Goal: Navigation & Orientation: Find specific page/section

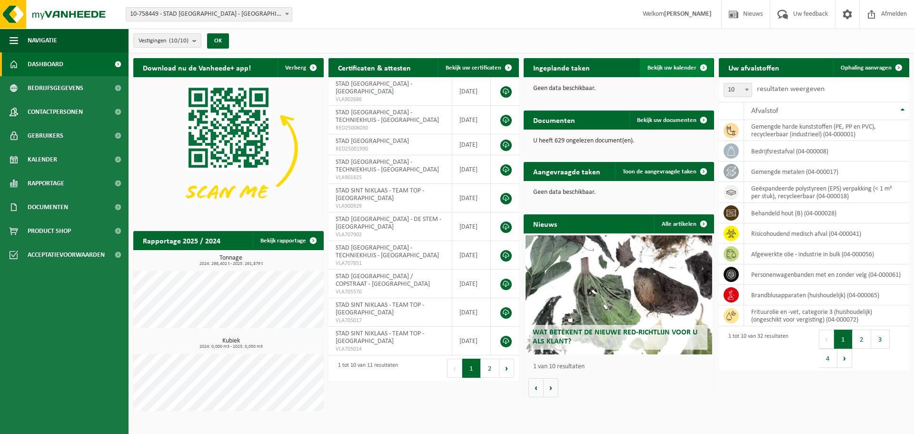
click at [660, 66] on span "Bekijk uw kalender" at bounding box center [672, 68] width 49 height 6
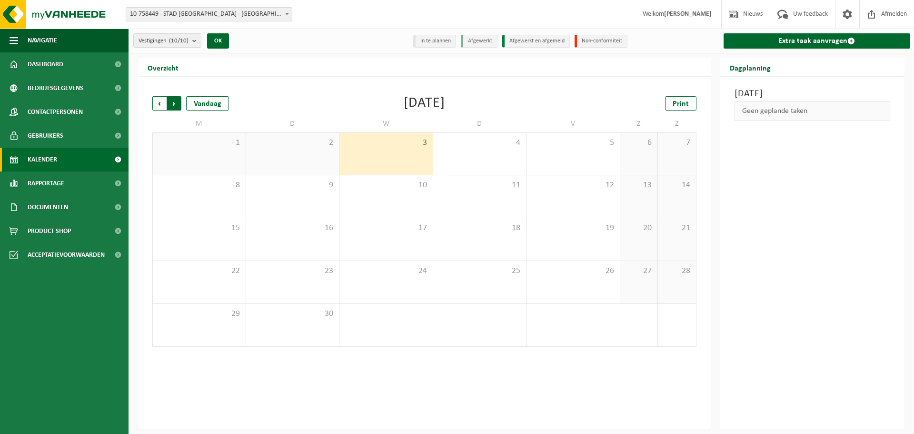
click at [156, 104] on span "Vorige" at bounding box center [159, 103] width 14 height 14
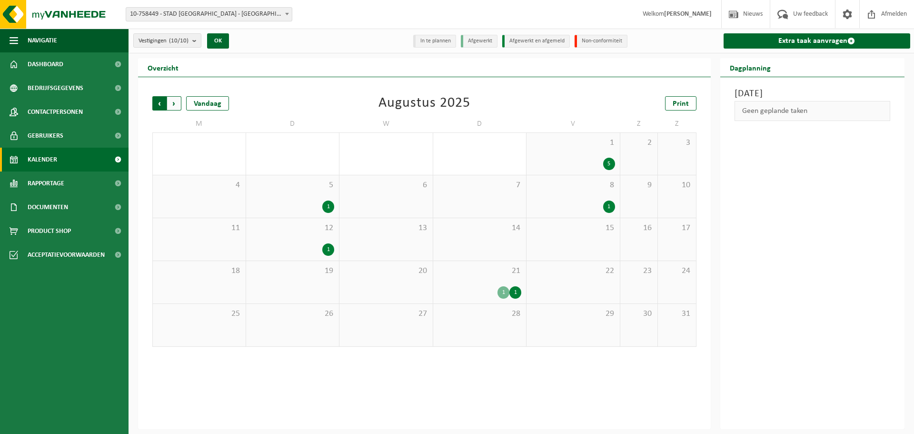
click at [175, 104] on span "Volgende" at bounding box center [174, 103] width 14 height 14
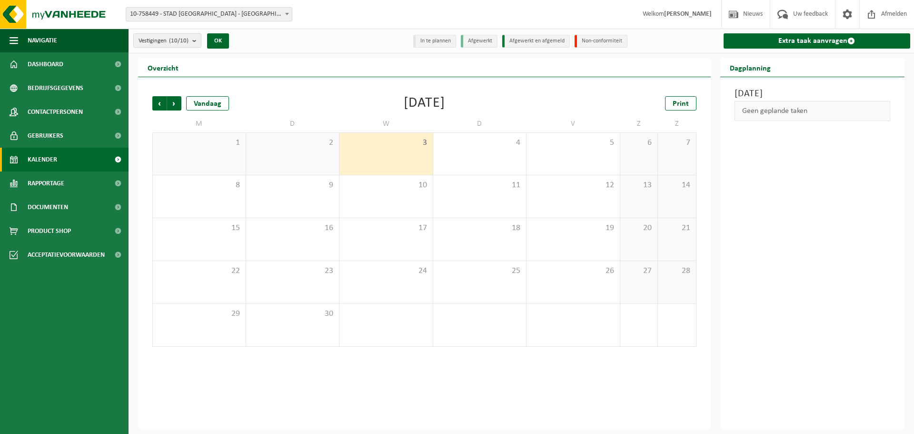
click at [175, 104] on span "Volgende" at bounding box center [174, 103] width 14 height 14
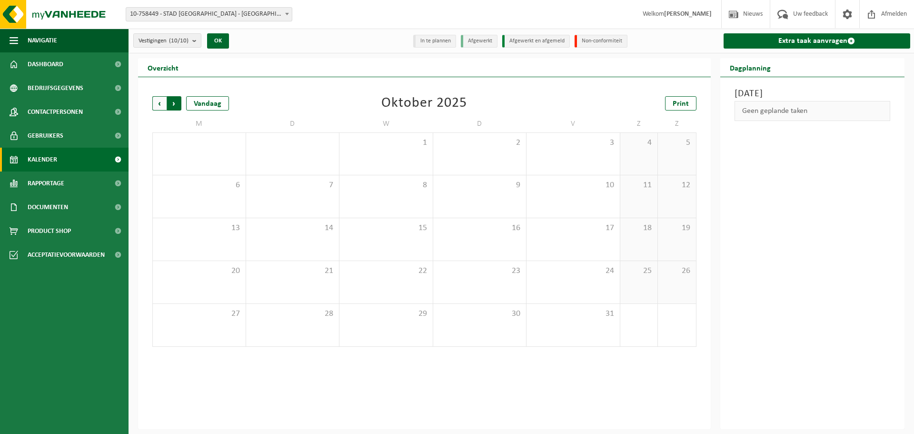
click at [158, 104] on span "Vorige" at bounding box center [159, 103] width 14 height 14
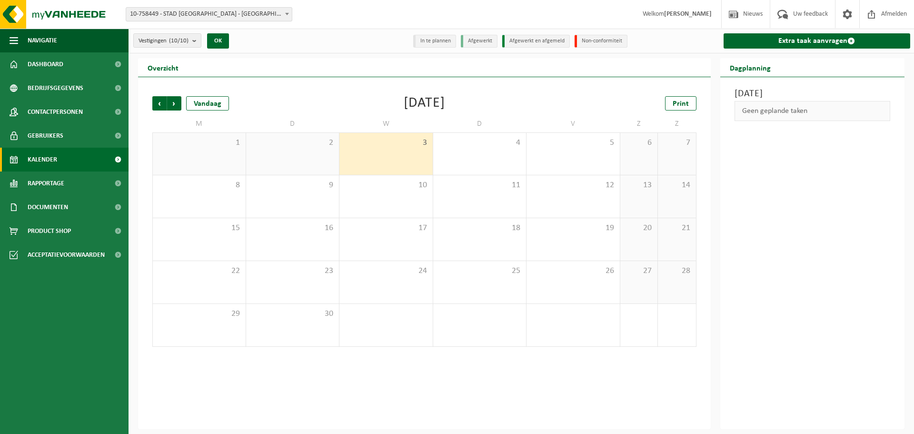
click at [40, 419] on ul "Navigatie Nieuws Uw feedback Afmelden Dashboard Bedrijfsgegevens Contactpersone…" at bounding box center [64, 231] width 129 height 405
click at [35, 60] on span "Dashboard" at bounding box center [46, 64] width 36 height 24
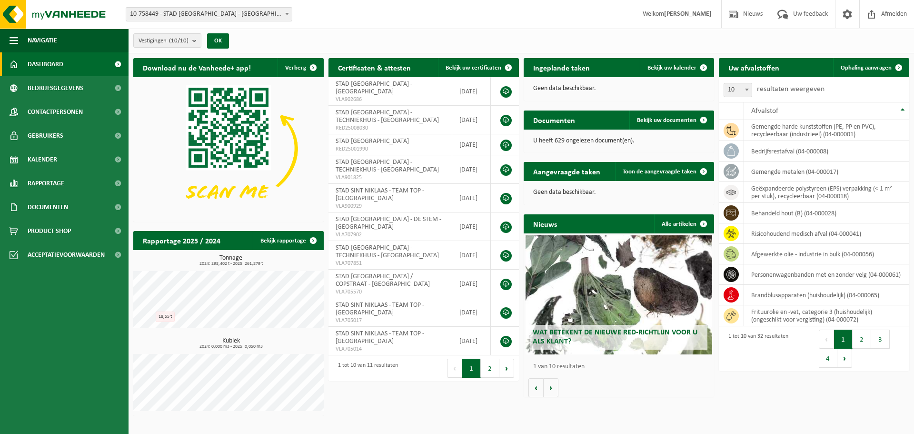
click at [50, 413] on ul "Navigatie Nieuws Uw feedback Afmelden Dashboard Bedrijfsgegevens Contactpersone…" at bounding box center [64, 231] width 129 height 405
click at [309, 240] on span at bounding box center [313, 240] width 19 height 19
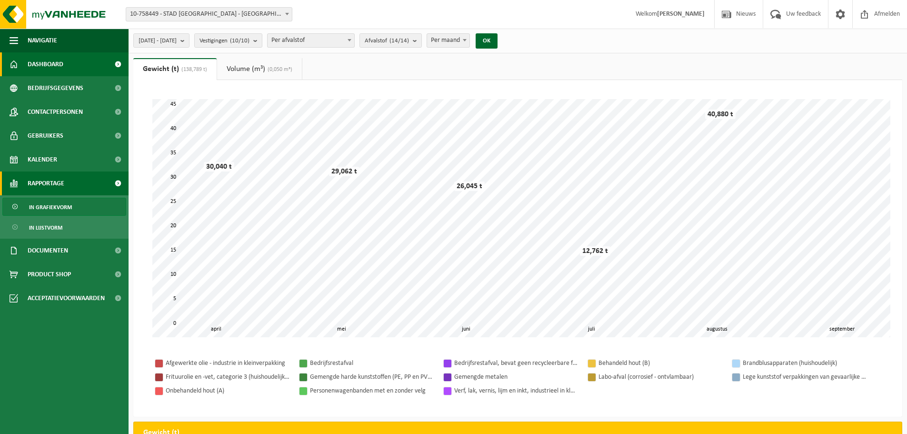
click at [28, 67] on span "Dashboard" at bounding box center [46, 64] width 36 height 24
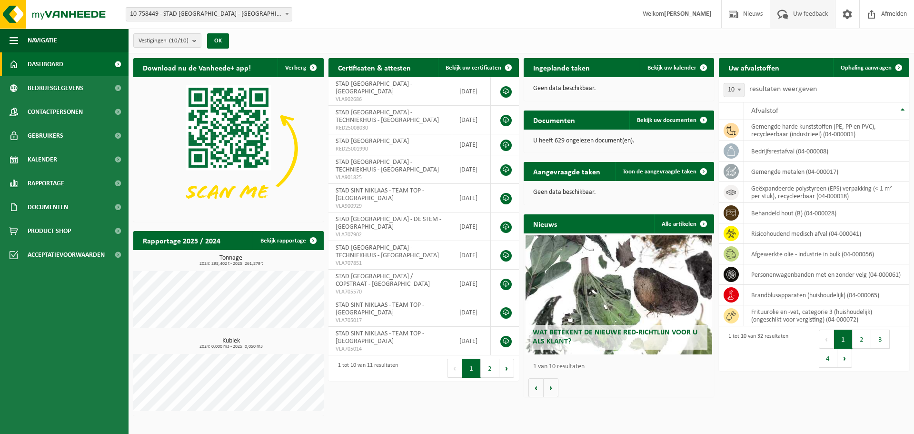
click at [787, 16] on span at bounding box center [783, 14] width 16 height 28
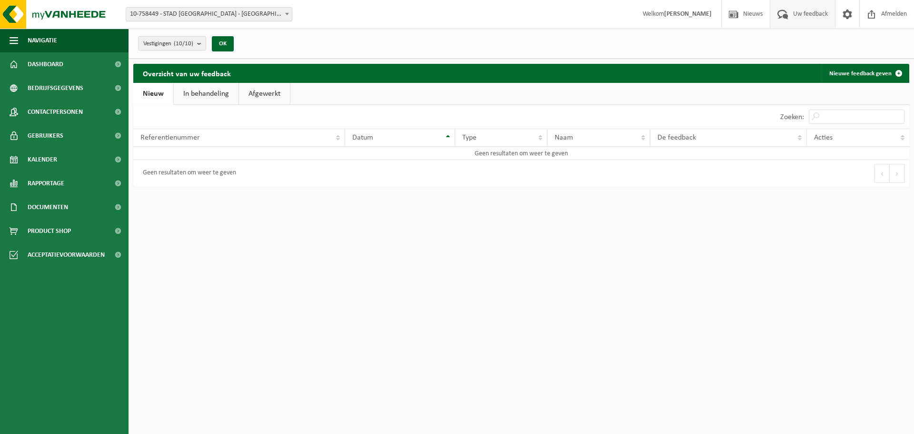
click at [198, 95] on link "In behandeling" at bounding box center [206, 94] width 65 height 22
click at [255, 98] on link "Afgewerkt" at bounding box center [265, 94] width 51 height 22
click at [146, 96] on link "Nieuw" at bounding box center [152, 94] width 39 height 22
click at [664, 14] on strong "[PERSON_NAME]" at bounding box center [688, 13] width 48 height 7
click at [13, 12] on img at bounding box center [57, 14] width 114 height 29
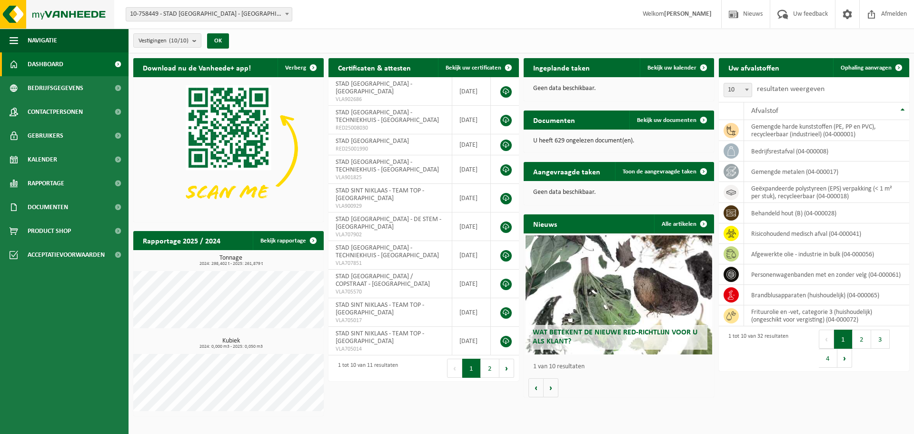
click at [23, 10] on img at bounding box center [57, 14] width 114 height 29
click at [658, 65] on span "Bekijk uw kalender" at bounding box center [672, 68] width 49 height 6
